Goal: Information Seeking & Learning: Compare options

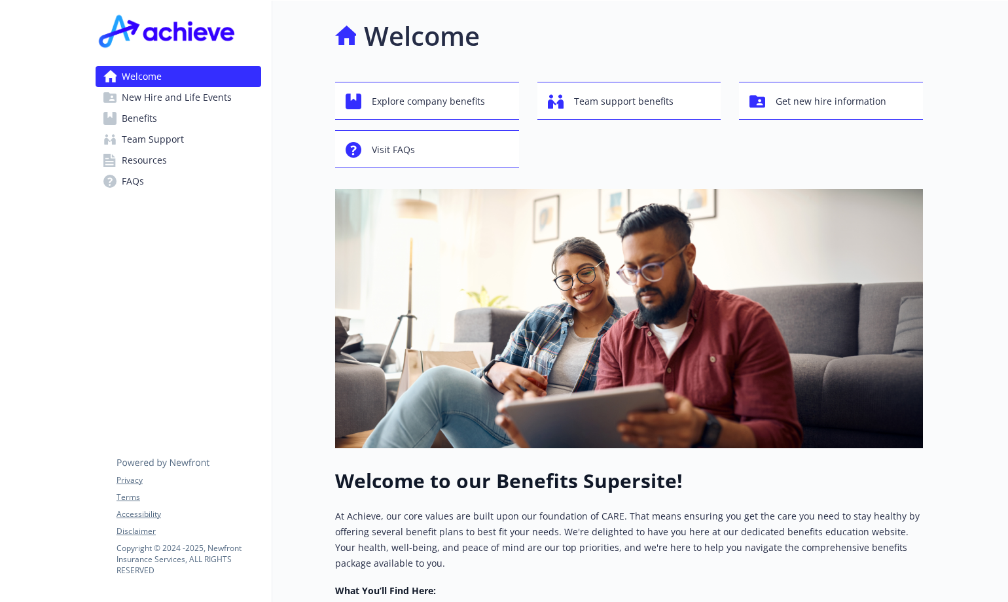
click at [162, 119] on link "Benefits" at bounding box center [179, 118] width 166 height 21
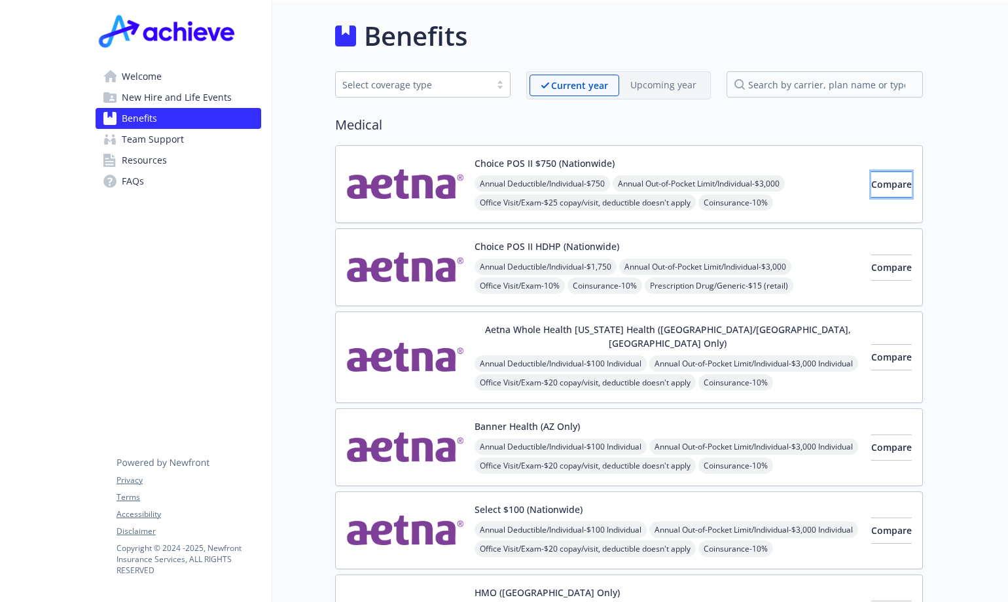
click at [871, 190] on span "Compare" at bounding box center [891, 184] width 41 height 12
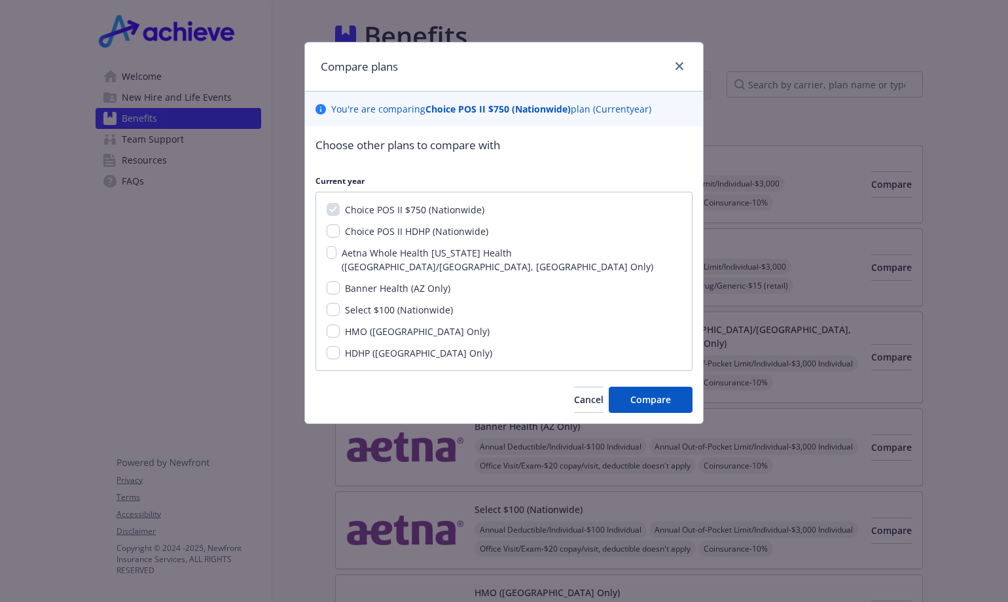
click at [374, 227] on span "Choice POS II HDHP (Nationwide)" at bounding box center [416, 231] width 143 height 12
click at [340, 227] on input "Choice POS II HDHP (Nationwide)" at bounding box center [333, 231] width 13 height 13
checkbox input "true"
click at [393, 304] on span "Select $100 (Nationwide)" at bounding box center [399, 310] width 108 height 12
click at [340, 303] on input "Select $100 (Nationwide)" at bounding box center [333, 309] width 13 height 13
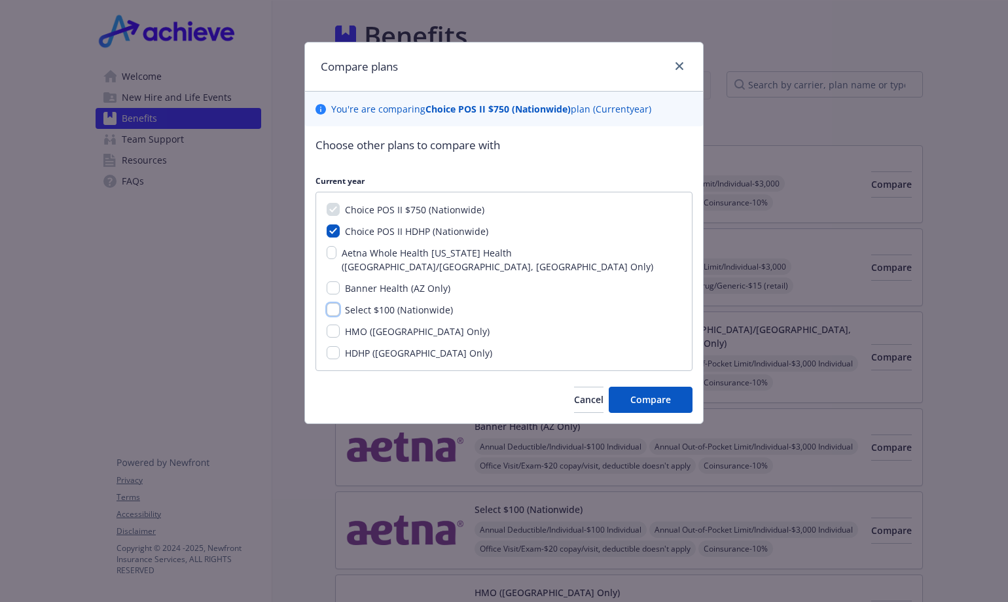
checkbox input "true"
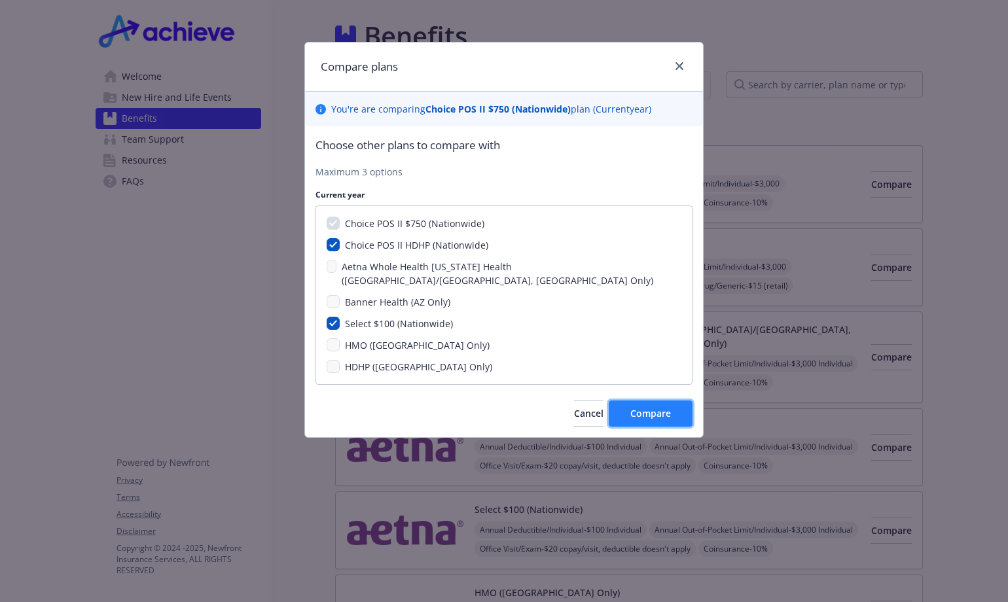
click at [648, 407] on span "Compare" at bounding box center [651, 413] width 41 height 12
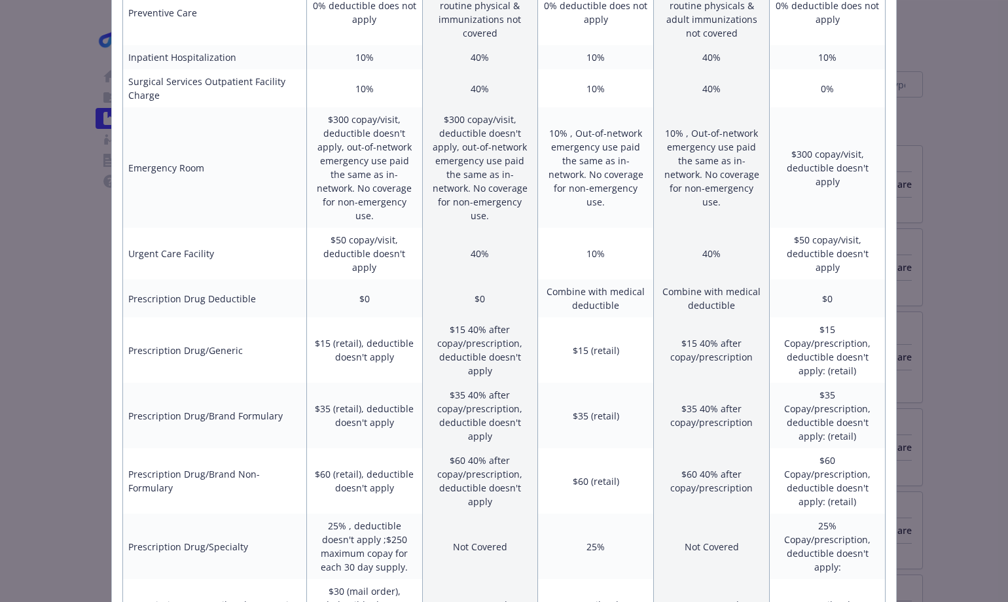
scroll to position [424, 0]
